Goal: Obtain resource: Download file/media

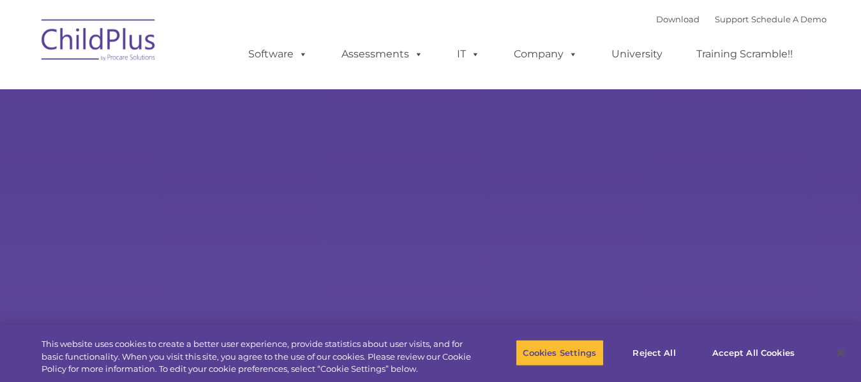
type input ""
select select "MEDIUM"
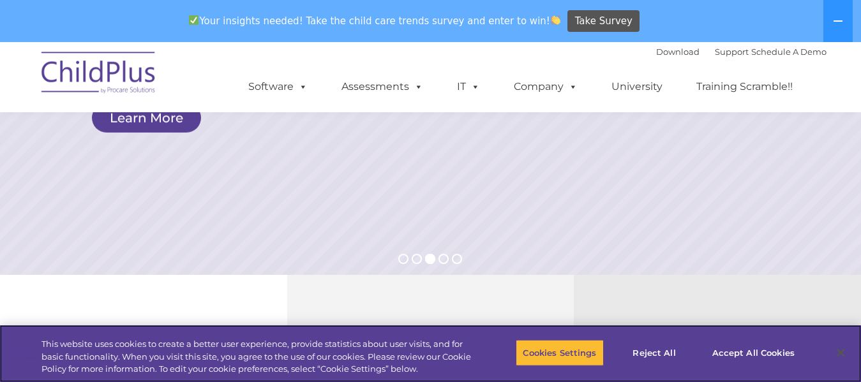
scroll to position [269, 0]
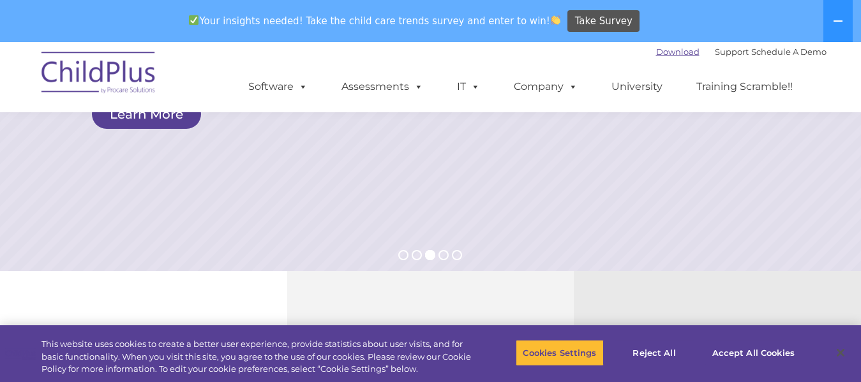
click at [656, 48] on link "Download" at bounding box center [677, 52] width 43 height 10
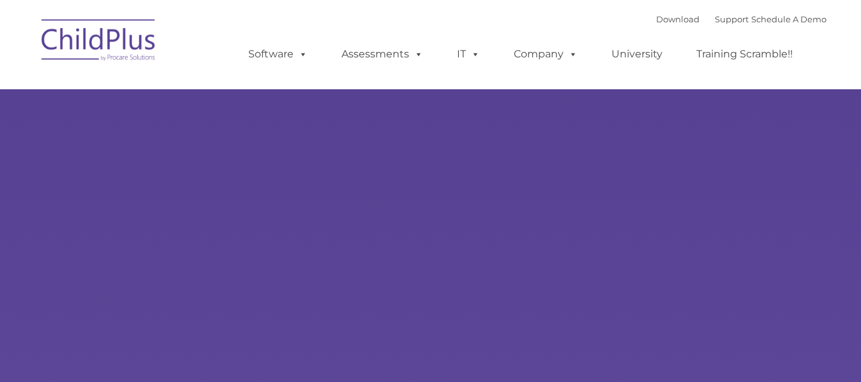
select select "MEDIUM"
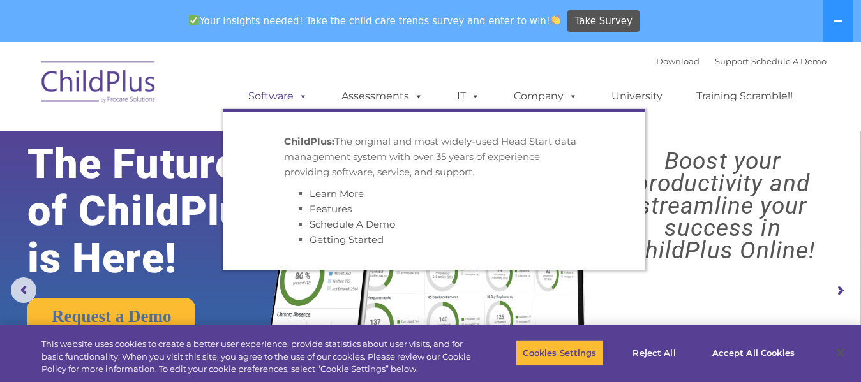
click at [295, 100] on span at bounding box center [301, 96] width 14 height 12
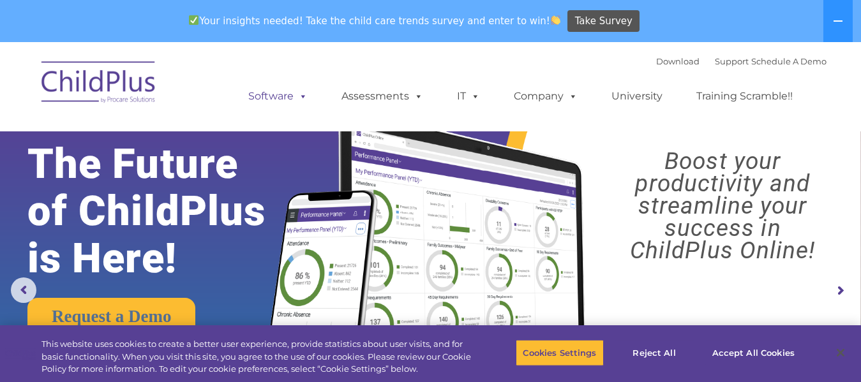
click at [295, 100] on span at bounding box center [301, 96] width 14 height 12
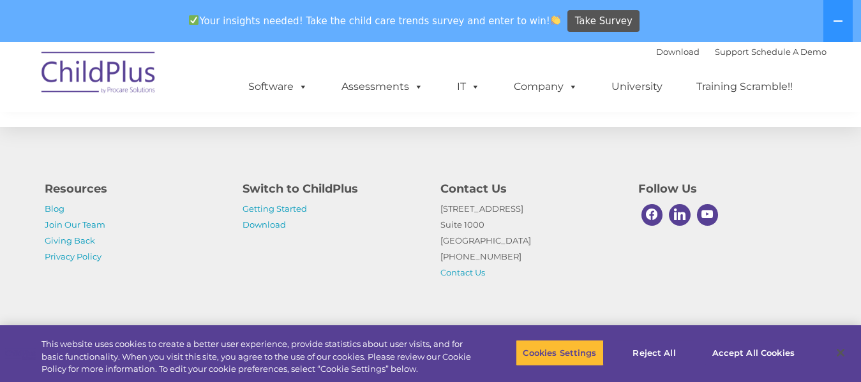
scroll to position [1543, 0]
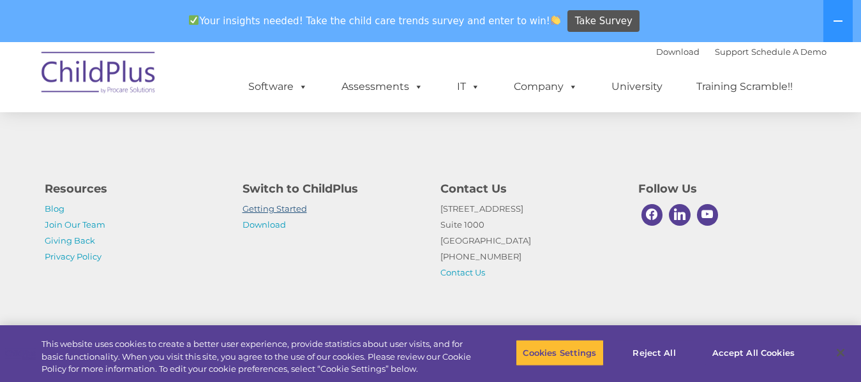
click at [283, 209] on link "Getting Started" at bounding box center [274, 209] width 64 height 10
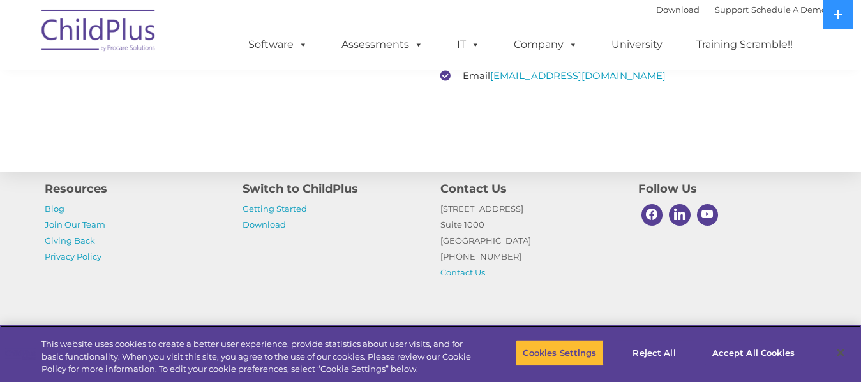
scroll to position [2079, 0]
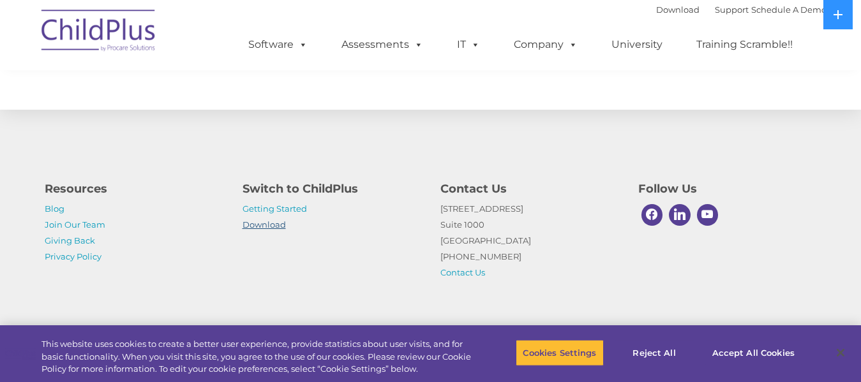
click at [258, 224] on link "Download" at bounding box center [263, 224] width 43 height 10
